Goal: Information Seeking & Learning: Learn about a topic

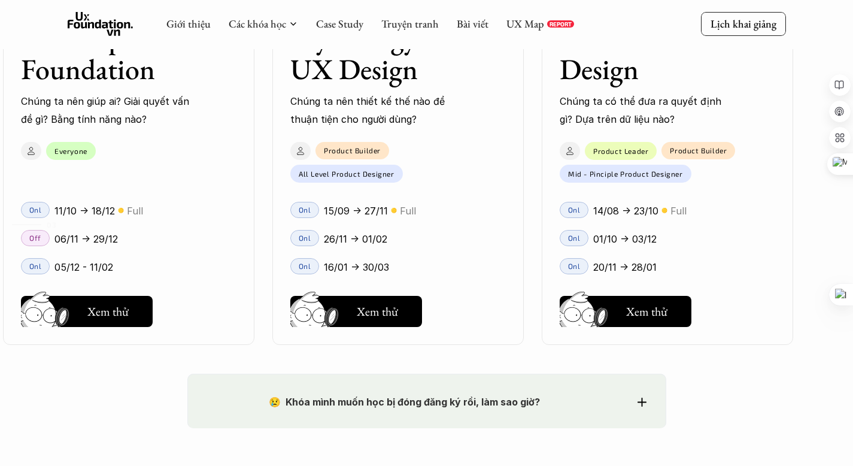
scroll to position [1730, 0]
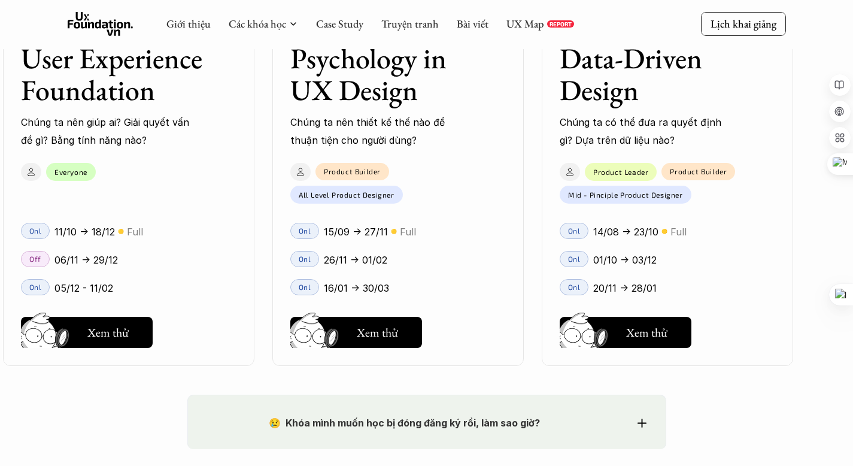
click at [90, 183] on div "01 02 03 04 05 06" at bounding box center [60, 233] width 120 height 466
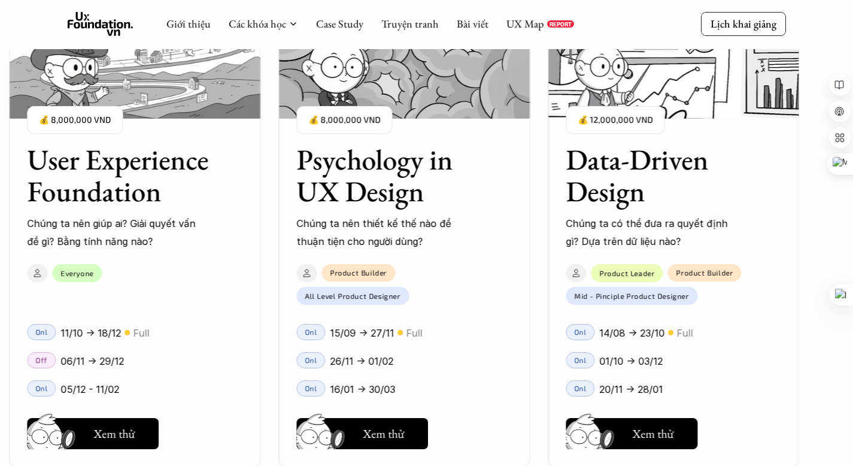
scroll to position [1617, 0]
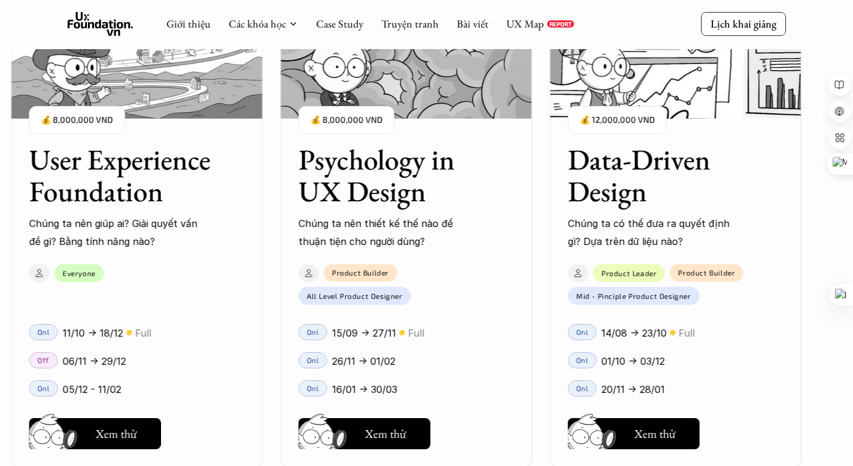
click at [374, 200] on h3 "Psychology in UX Design" at bounding box center [392, 175] width 186 height 63
click at [377, 188] on h3 "Psychology in UX Design" at bounding box center [392, 175] width 186 height 63
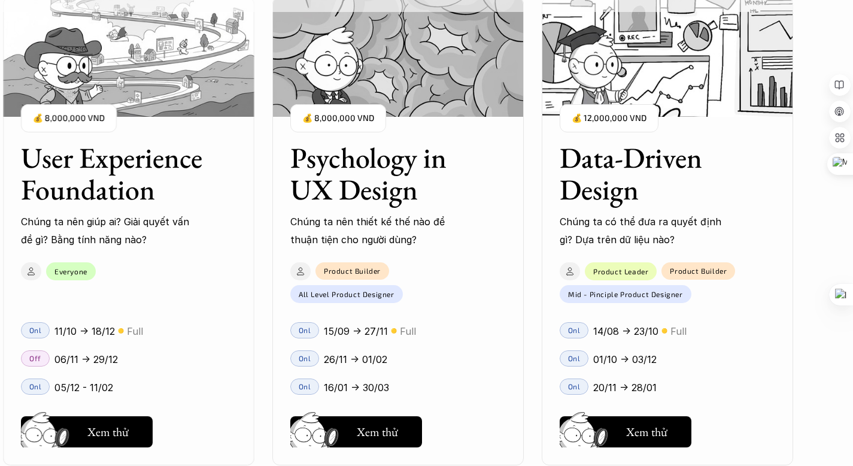
scroll to position [1655, 0]
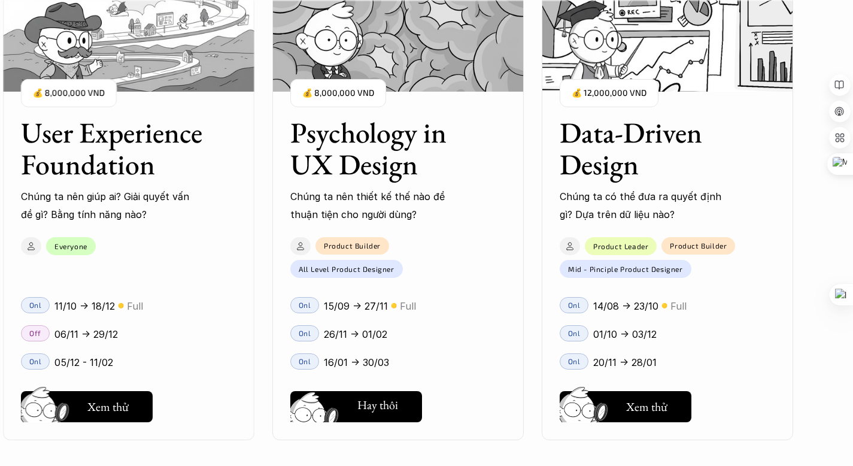
click at [362, 395] on button "Hay thôi Xem thử" at bounding box center [356, 406] width 132 height 31
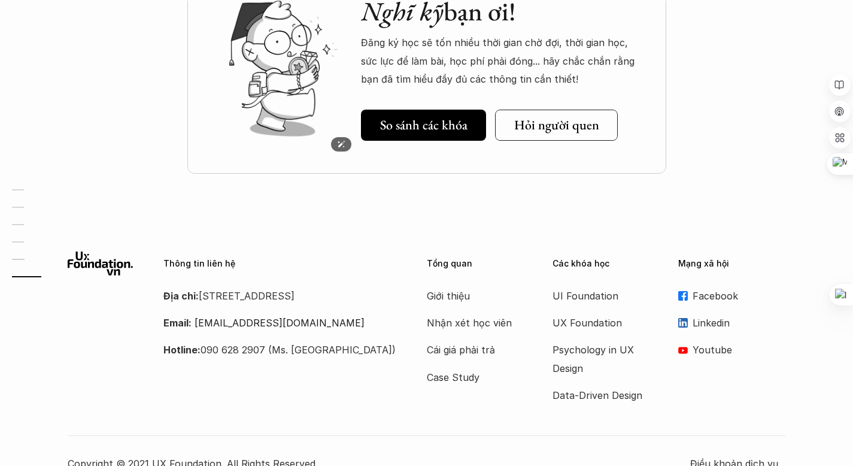
scroll to position [4274, 0]
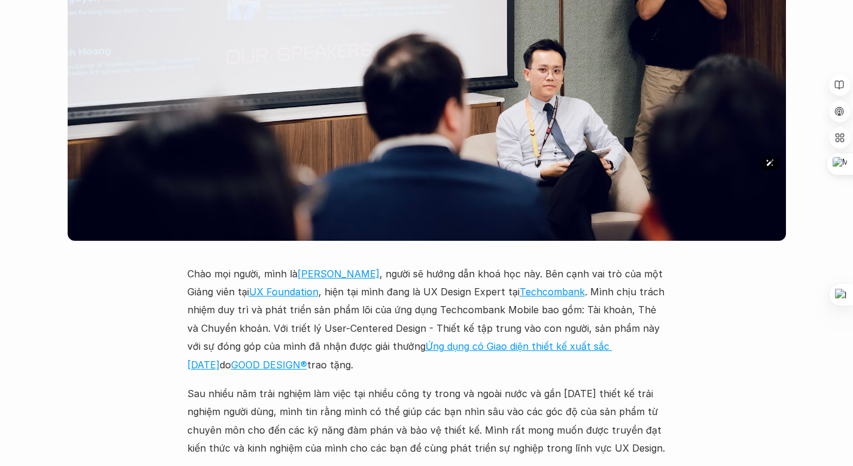
scroll to position [3201, 0]
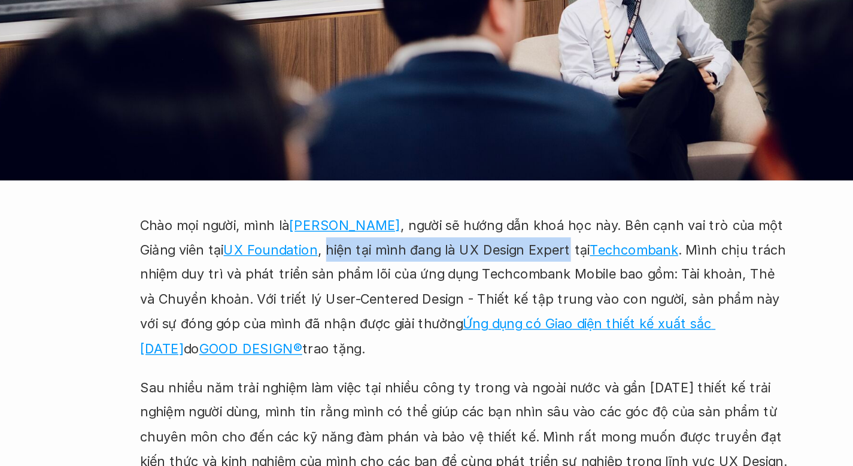
drag, startPoint x: 323, startPoint y: 222, endPoint x: 499, endPoint y: 222, distance: 175.5
click at [499, 245] on p "Chào mọi người, mình là [PERSON_NAME] , người sẽ hướng dẫn khoá học này. Bên cạ…" at bounding box center [426, 299] width 479 height 109
click at [319, 290] on p "Chào mọi người, mình là [PERSON_NAME] , người sẽ hướng dẫn khoá học này. Bên cạ…" at bounding box center [426, 299] width 479 height 109
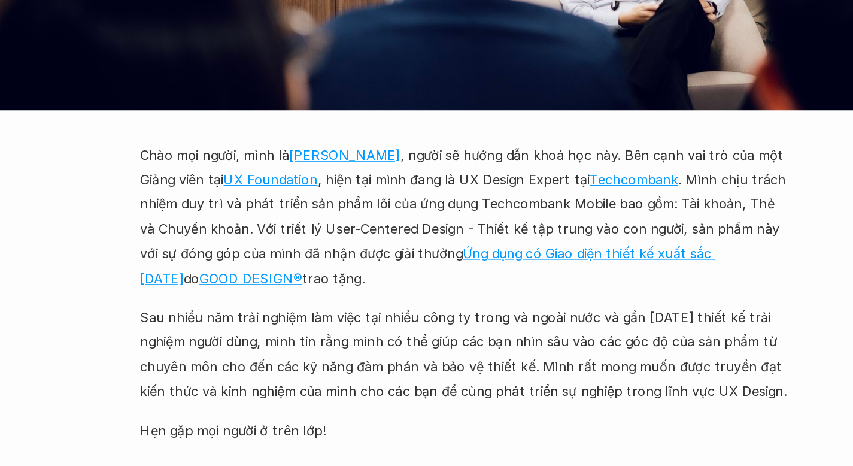
scroll to position [3229, 0]
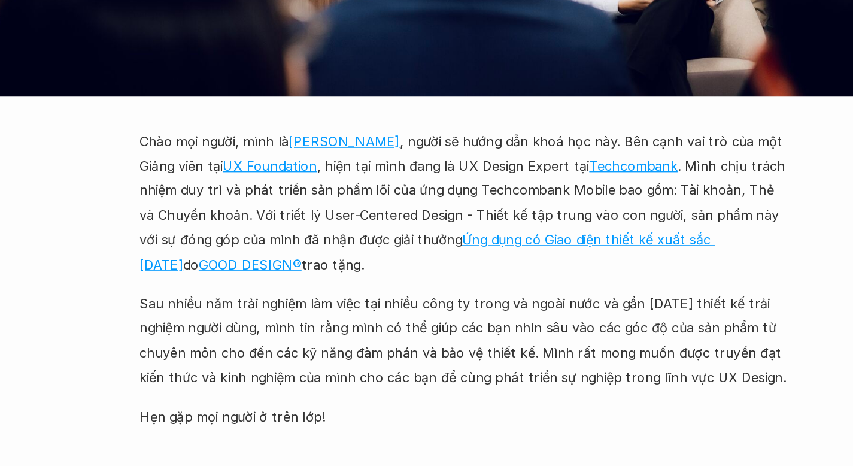
click at [340, 220] on link "[PERSON_NAME]" at bounding box center [339, 226] width 82 height 12
